Goal: Task Accomplishment & Management: Manage account settings

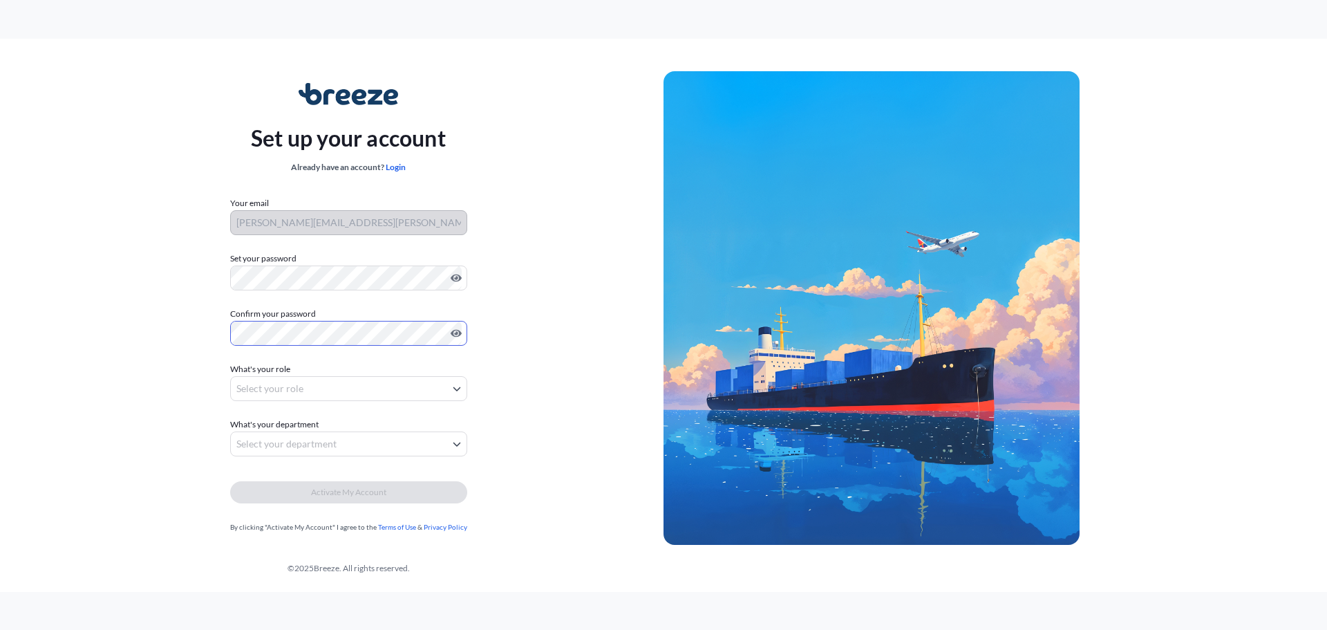
click at [451, 389] on body "Set up your account Already have an account? Login Your email [PERSON_NAME][EMA…" at bounding box center [663, 315] width 1327 height 630
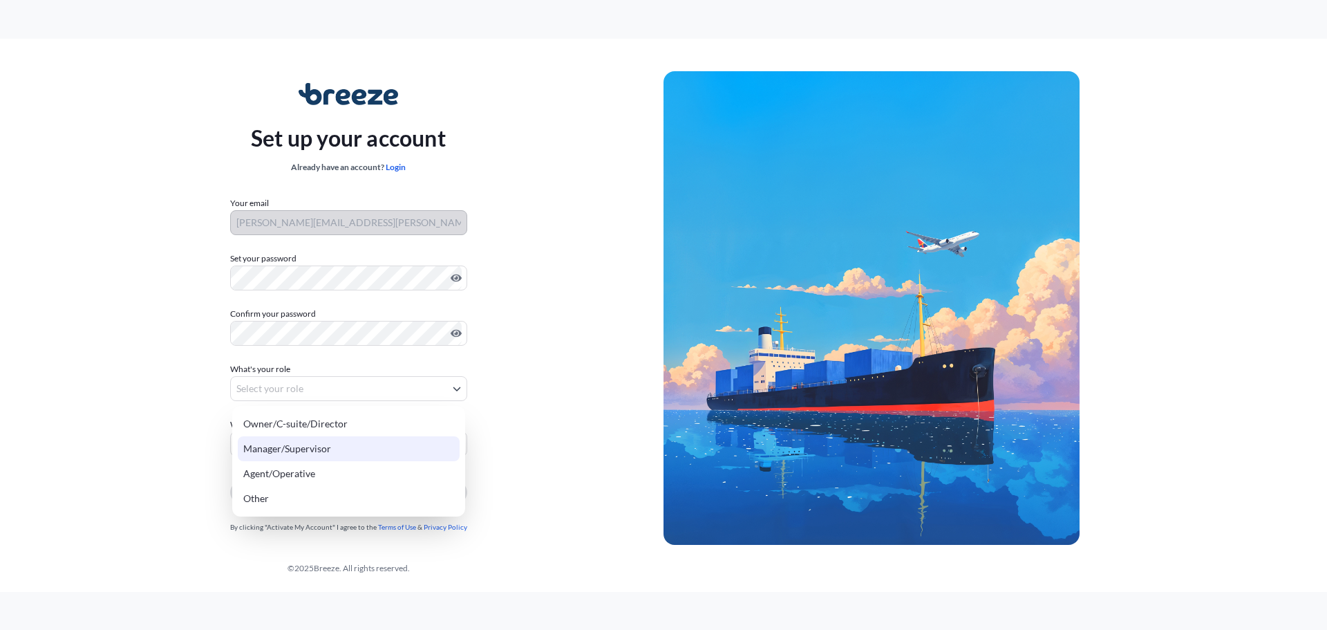
click at [326, 451] on div "Manager/Supervisor" at bounding box center [349, 448] width 222 height 25
select select "manager/supervisor"
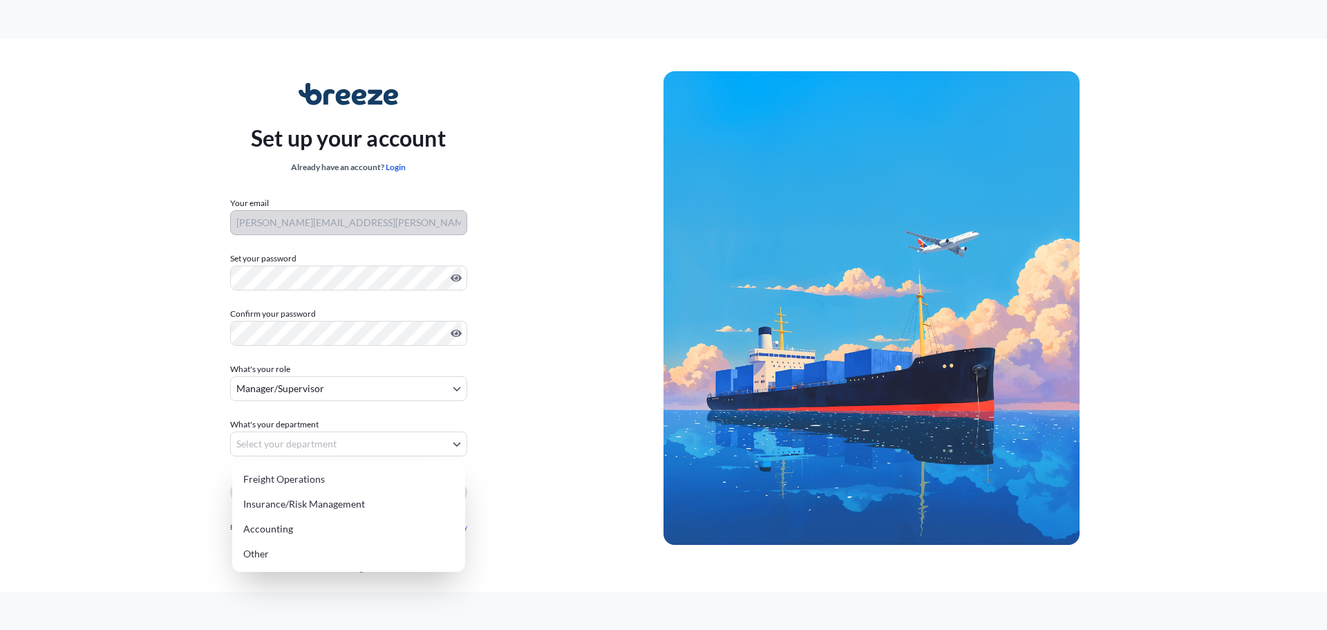
click at [456, 442] on body "Set up your account Already have an account? Login Your email [PERSON_NAME][EMA…" at bounding box center [663, 315] width 1327 height 630
click at [313, 531] on div "Accounting" at bounding box center [349, 528] width 222 height 25
select select "accounting"
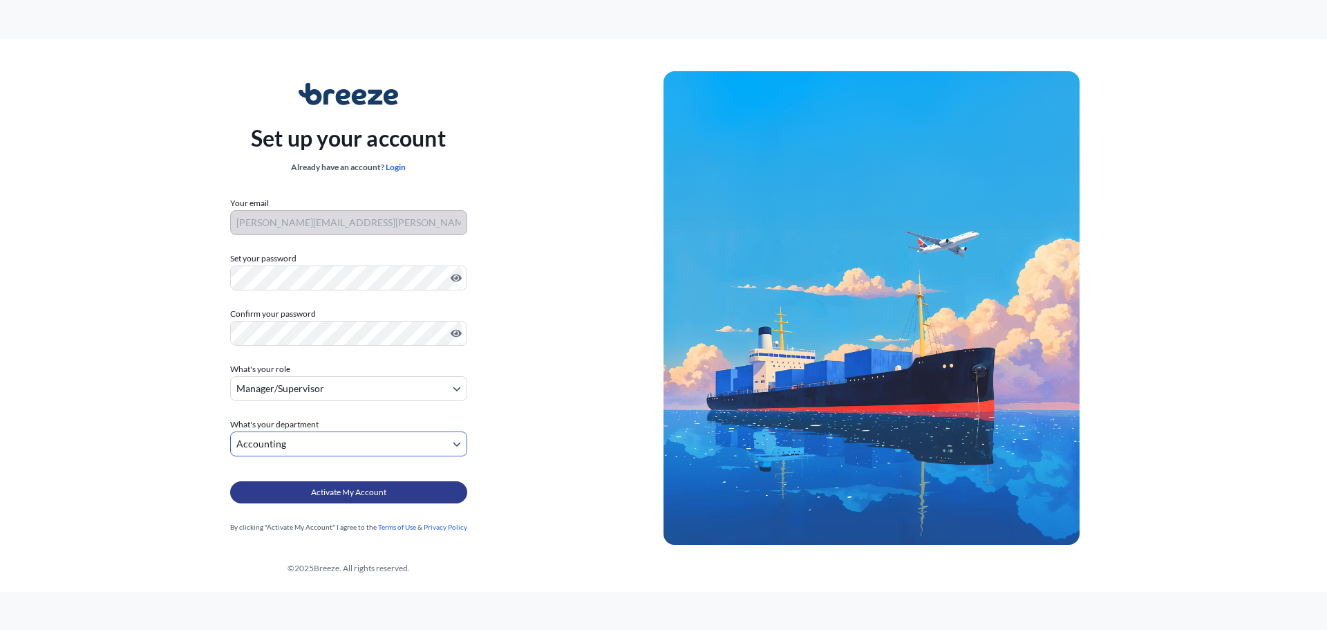
click at [355, 490] on span "Activate My Account" at bounding box center [348, 492] width 75 height 14
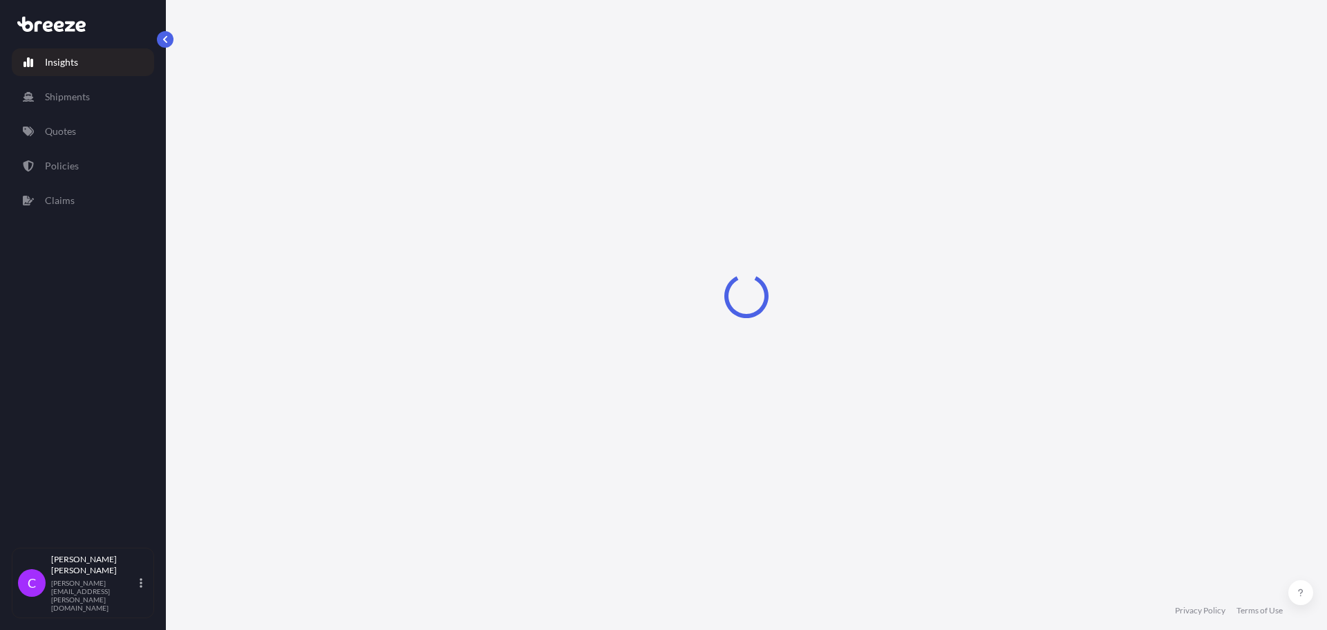
select select "2025"
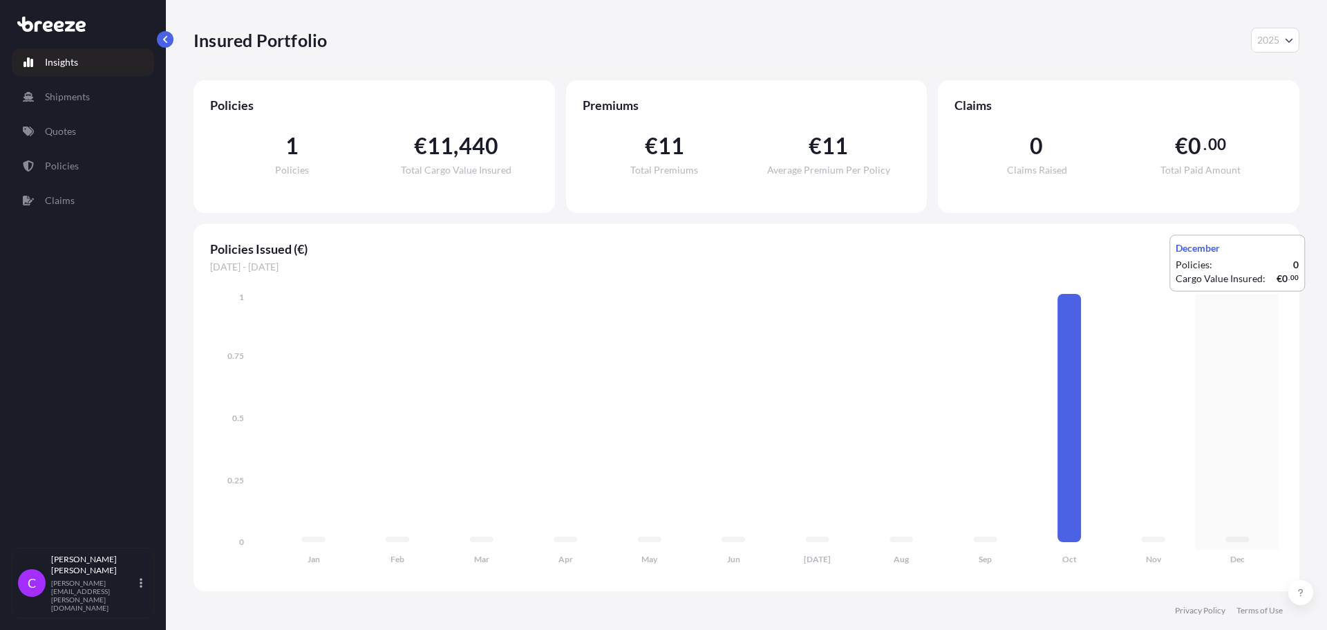
click at [1215, 305] on icon "Jan Feb Mar Apr May Jun [DATE] Aug Sep Oct Nov Dec 0 0.25 0.5 0.75 1" at bounding box center [746, 432] width 1073 height 284
click at [57, 199] on p "Claims" at bounding box center [60, 201] width 30 height 14
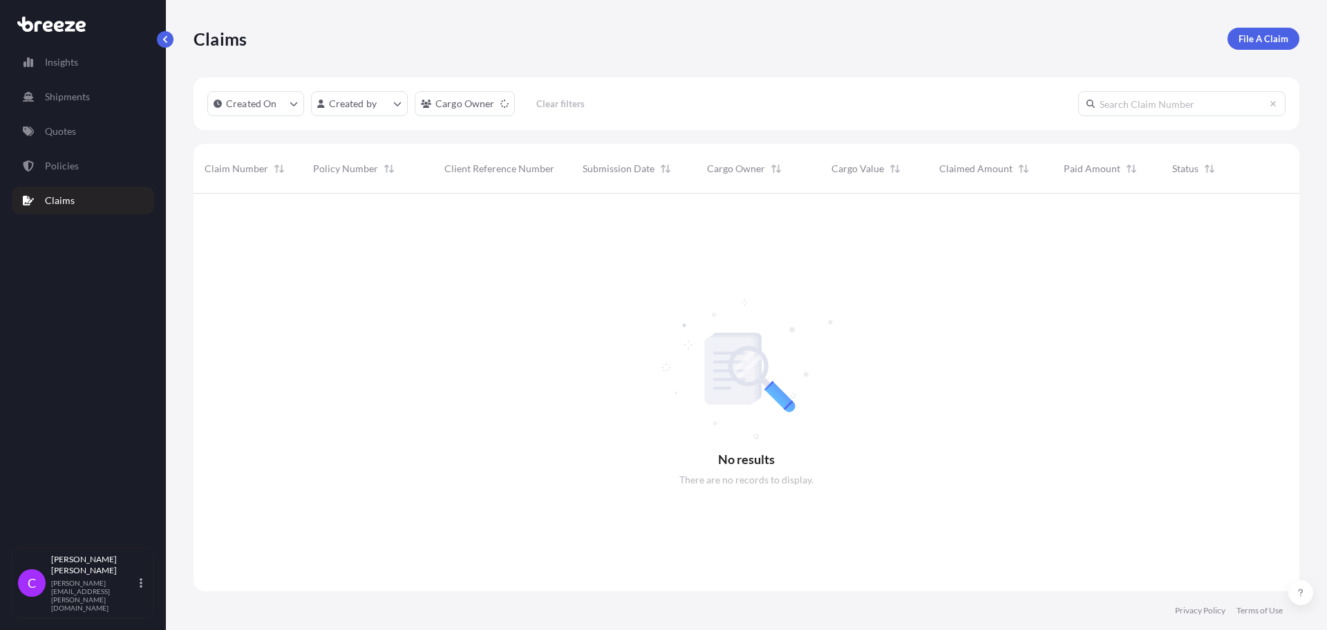
scroll to position [437, 1095]
click at [66, 135] on p "Quotes" at bounding box center [60, 131] width 31 height 14
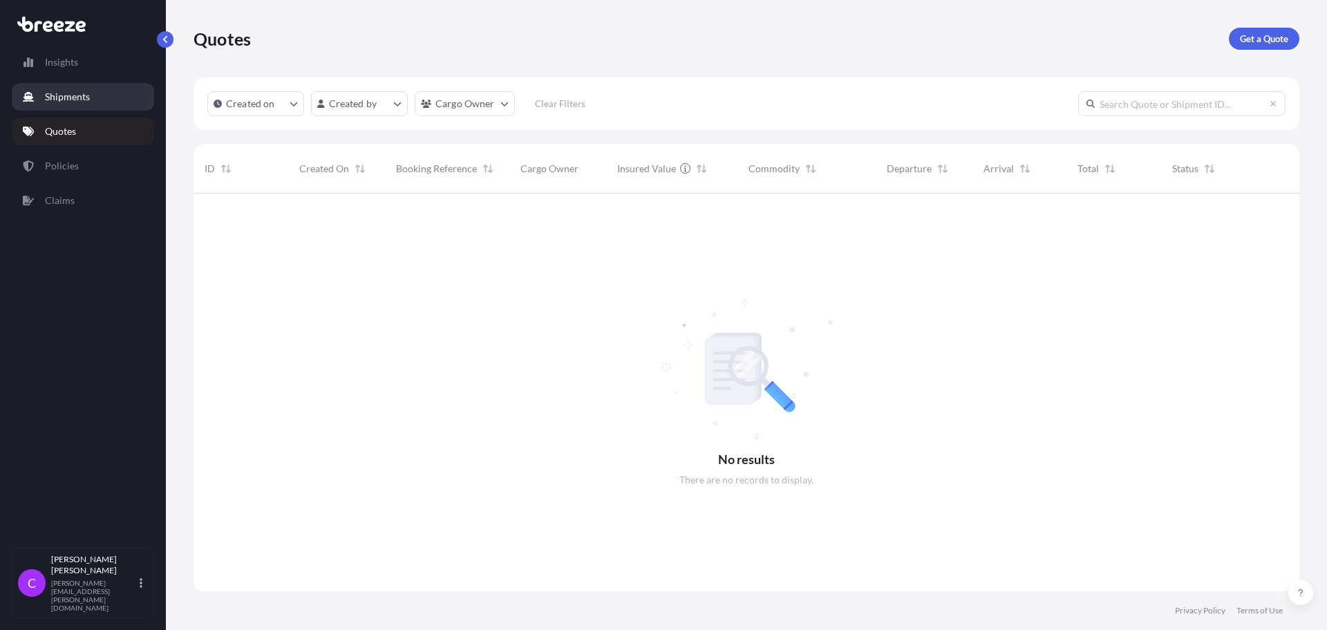
click at [70, 100] on p "Shipments" at bounding box center [67, 97] width 45 height 14
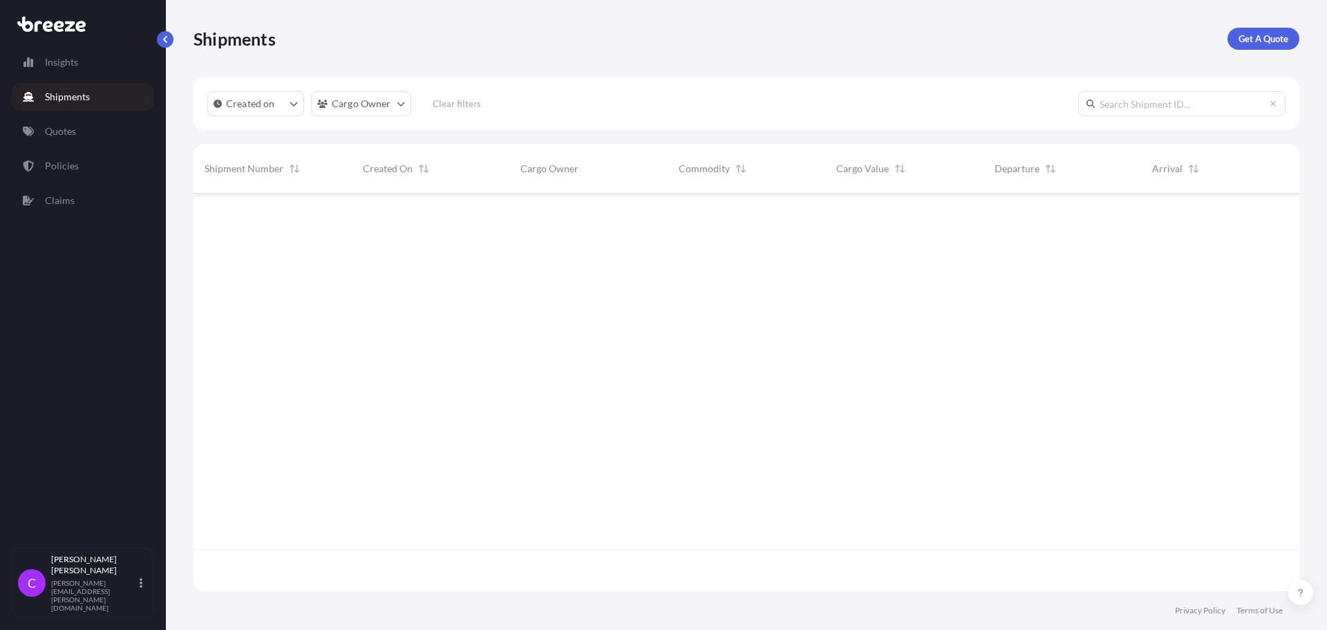
scroll to position [437, 1095]
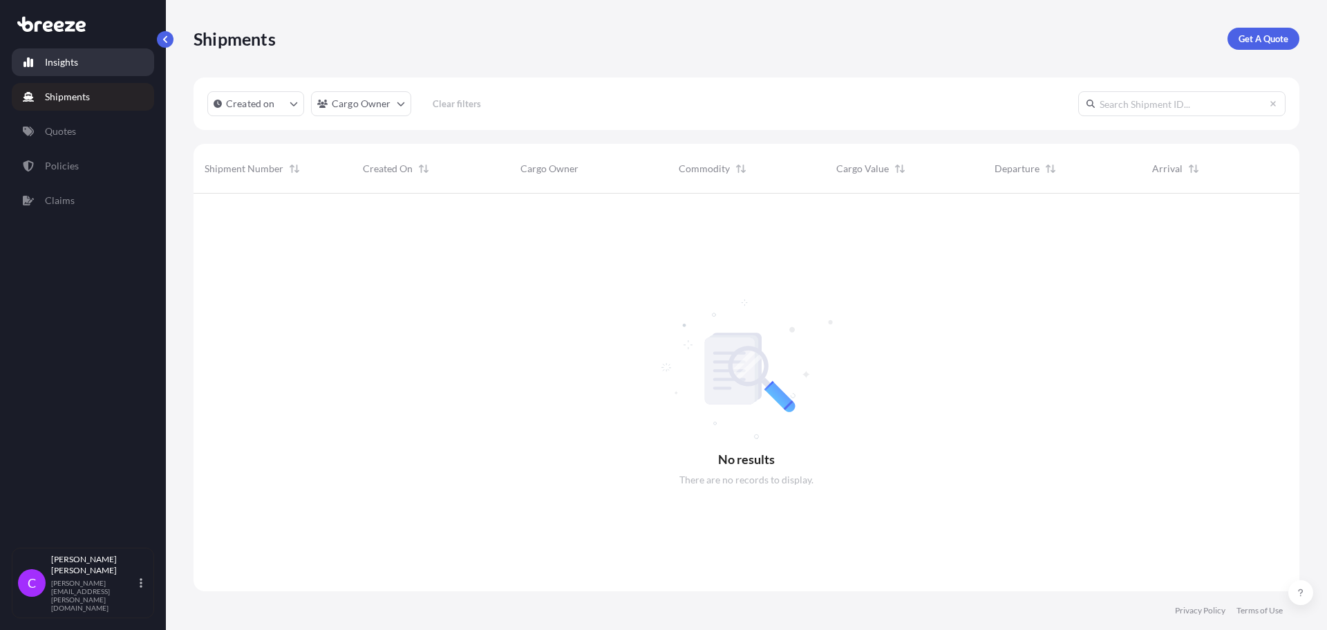
click at [68, 64] on p "Insights" at bounding box center [61, 62] width 33 height 14
select select "2025"
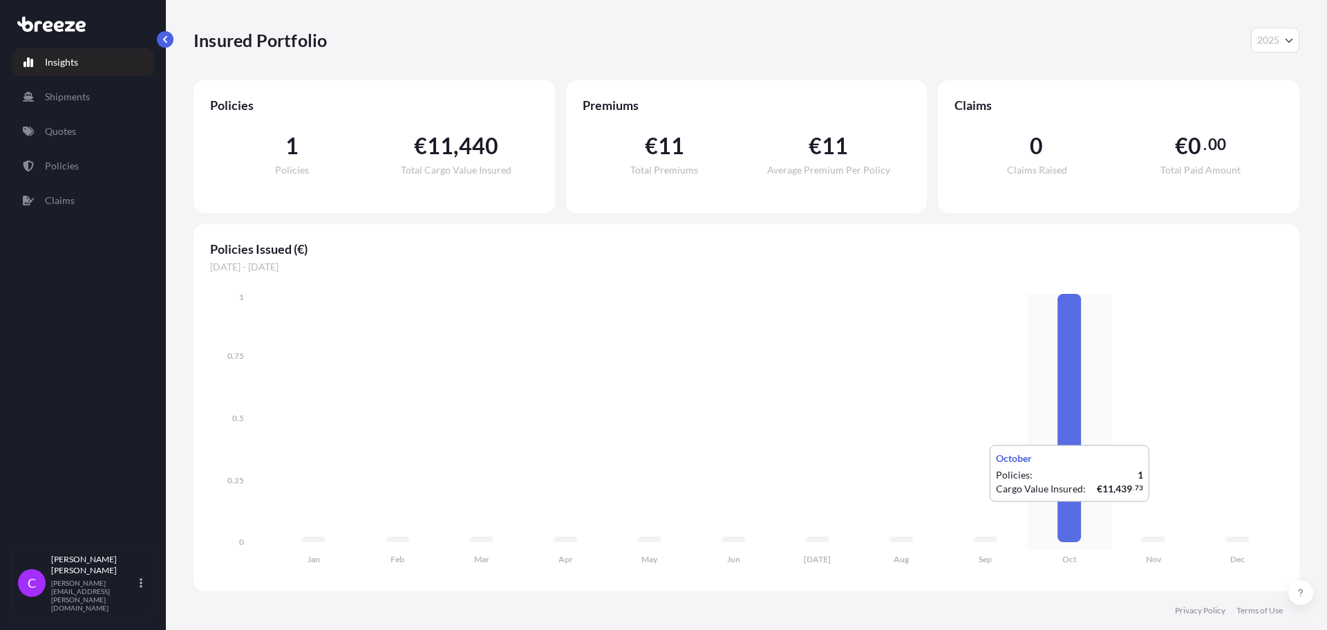
click at [1070, 516] on icon at bounding box center [1068, 418] width 23 height 248
click at [68, 64] on p "Insights" at bounding box center [61, 62] width 33 height 14
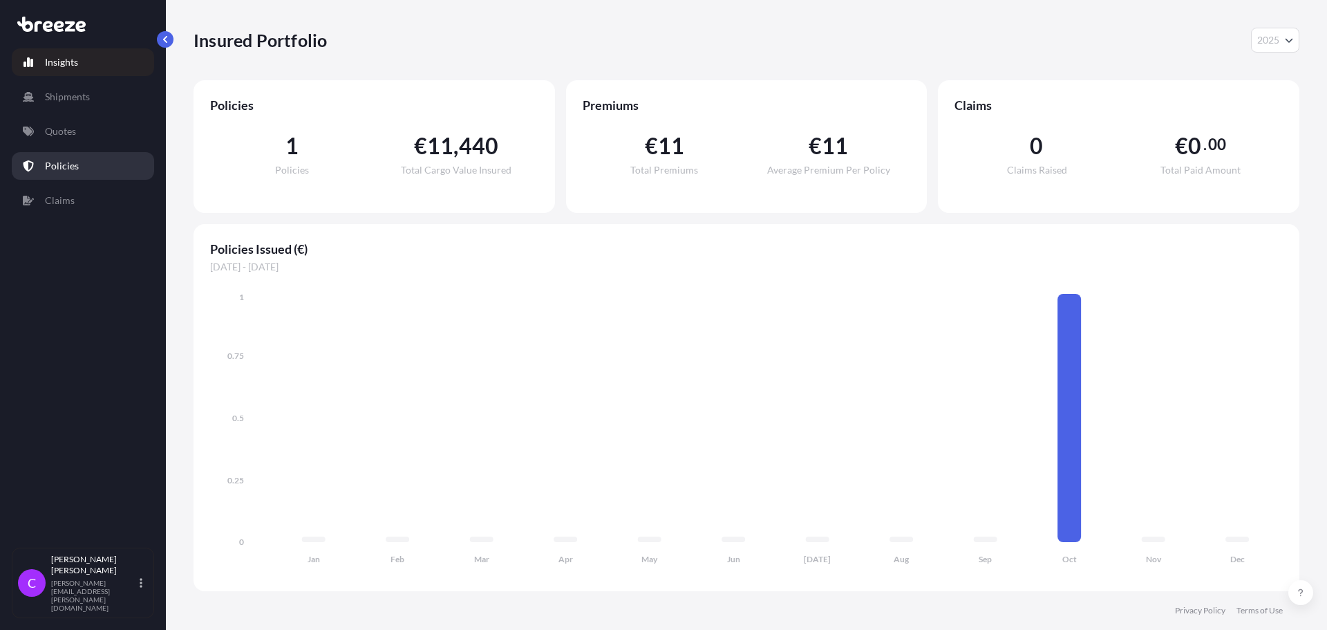
click at [59, 167] on p "Policies" at bounding box center [62, 166] width 34 height 14
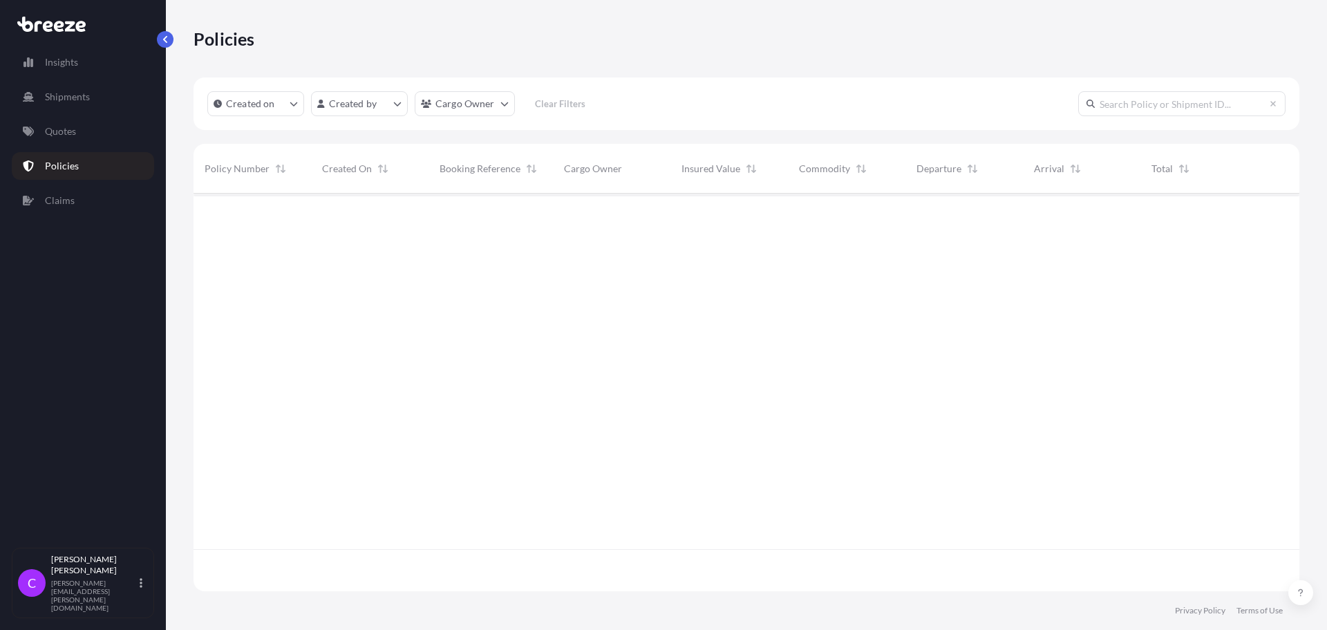
scroll to position [395, 1095]
click at [348, 208] on span "17 Sep 2025" at bounding box center [337, 210] width 30 height 14
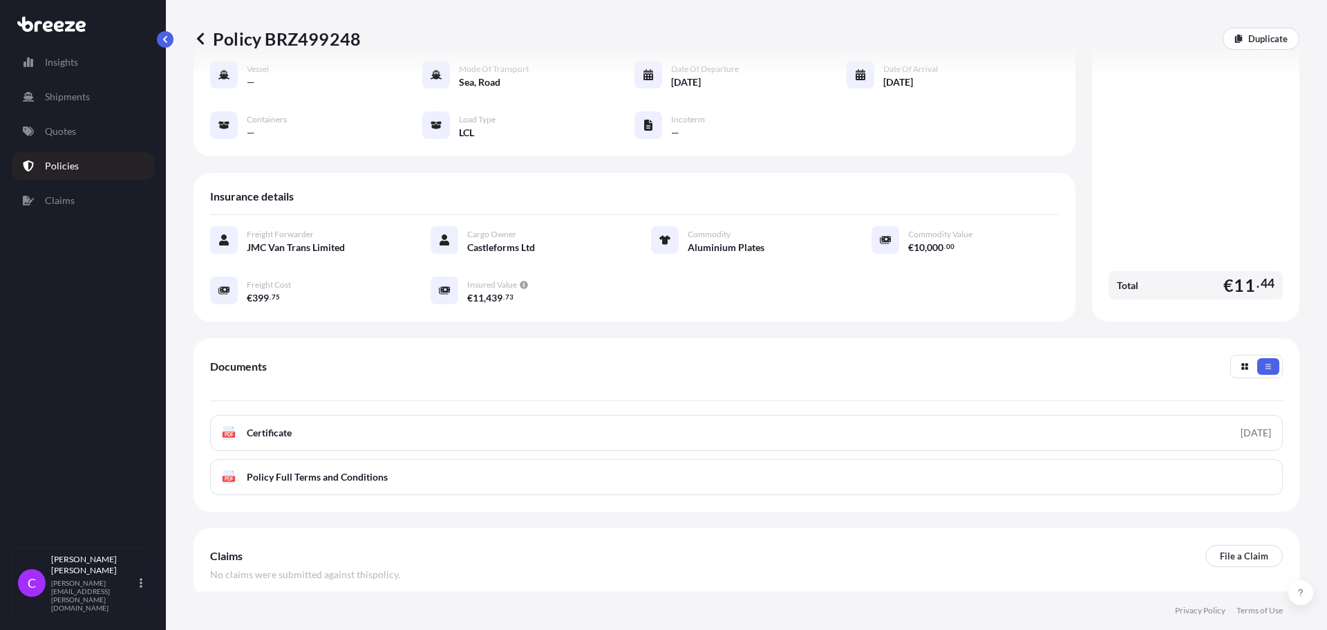
scroll to position [138, 0]
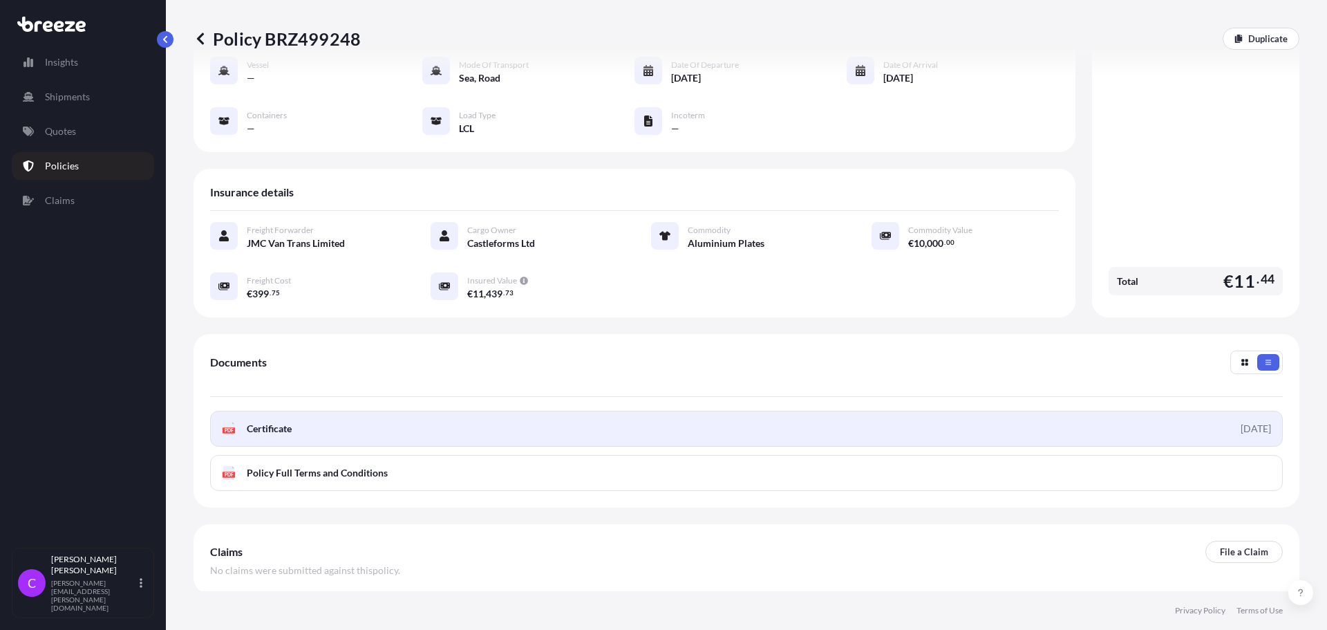
click at [231, 422] on icon at bounding box center [229, 429] width 12 height 14
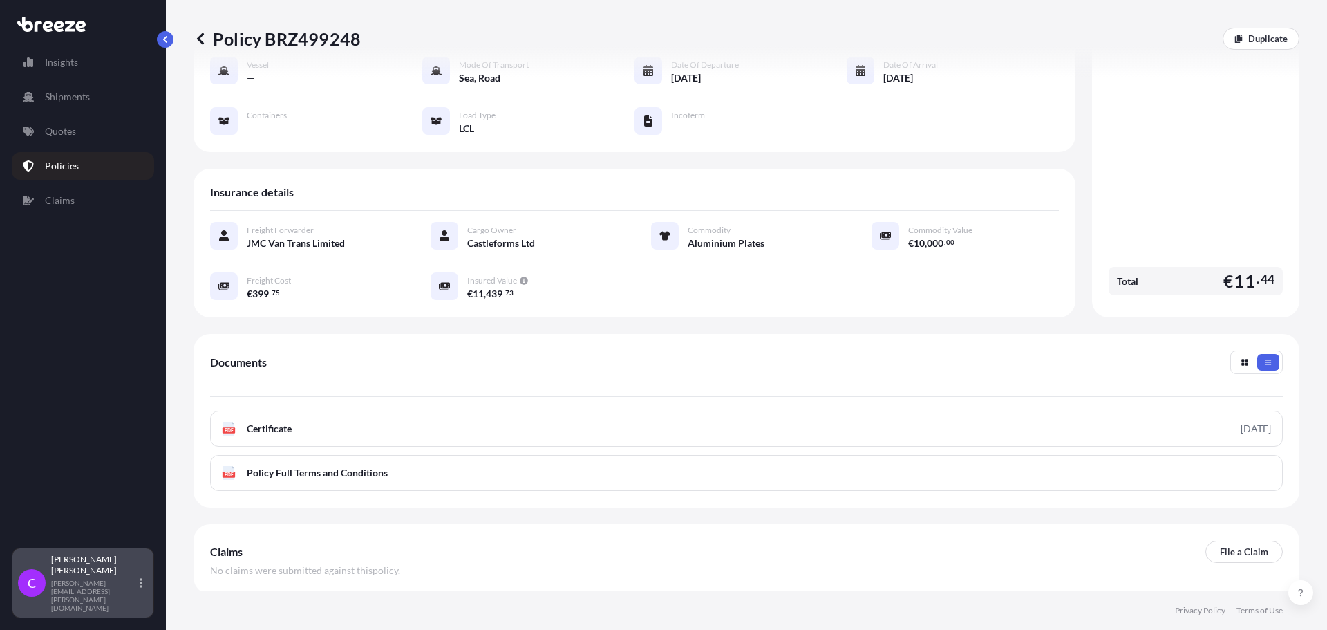
click at [96, 599] on div "Catherine Corcoran catherine.corcoran@jmc.ie" at bounding box center [99, 583] width 97 height 58
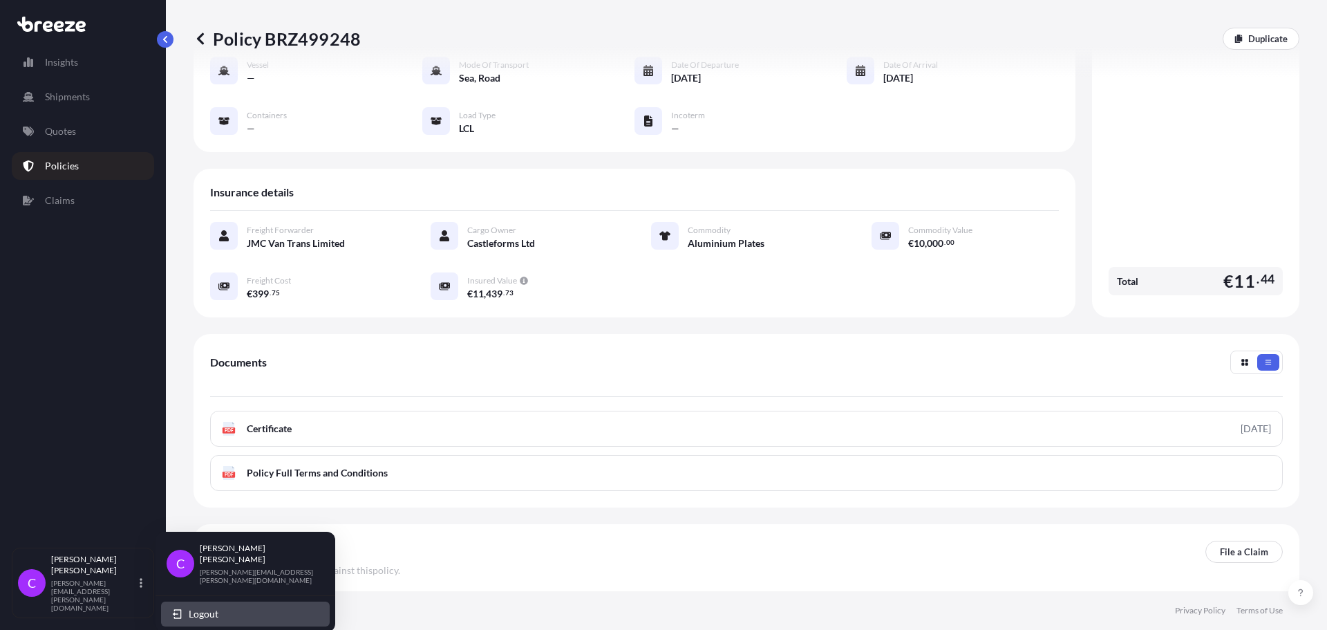
click at [218, 607] on span "Logout" at bounding box center [204, 614] width 30 height 14
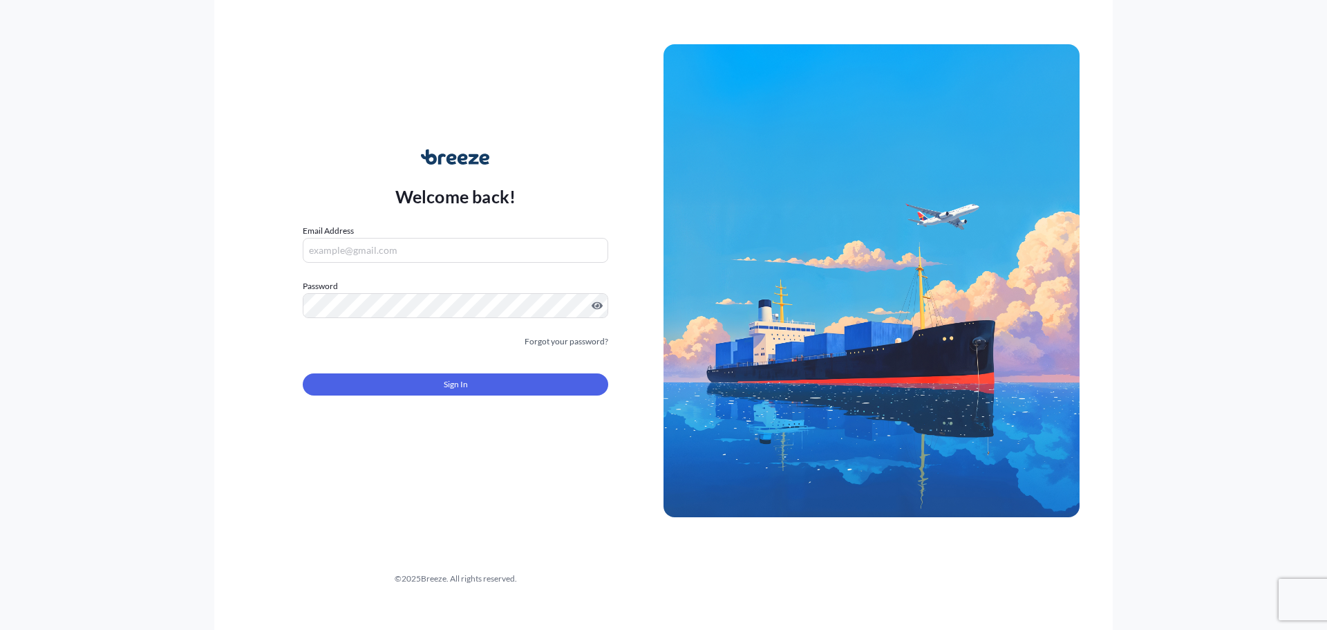
type input "[PERSON_NAME][EMAIL_ADDRESS][PERSON_NAME][DOMAIN_NAME]"
